Goal: Navigation & Orientation: Find specific page/section

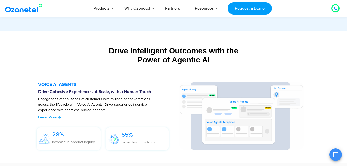
scroll to position [568, 0]
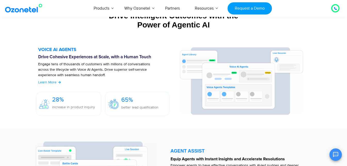
click at [285, 73] on img at bounding box center [242, 80] width 124 height 67
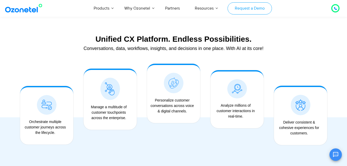
scroll to position [387, 0]
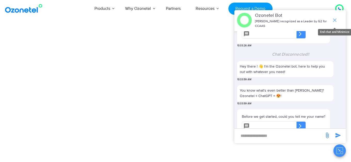
click at [335, 21] on icon "end chat or minimize" at bounding box center [335, 20] width 6 height 6
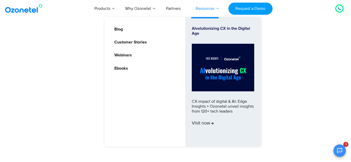
scroll to position [141, 0]
